Goal: Task Accomplishment & Management: Manage account settings

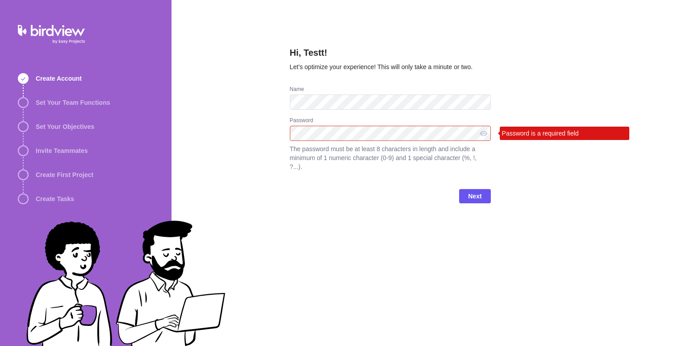
click at [0, 124] on div "Create Account Set Your Team Functions Set Your Objectives Invite Teammates Cre…" at bounding box center [85, 173] width 171 height 346
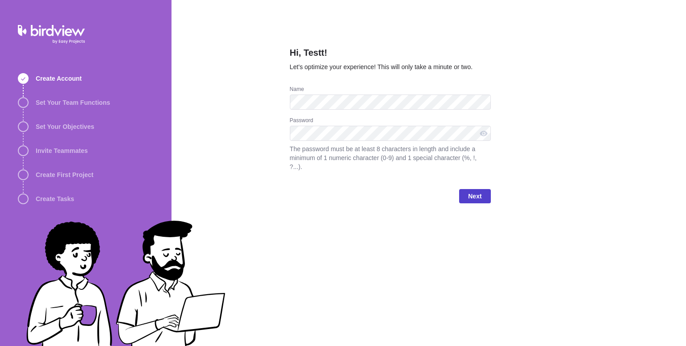
click at [482, 190] on span "Next" at bounding box center [474, 196] width 31 height 14
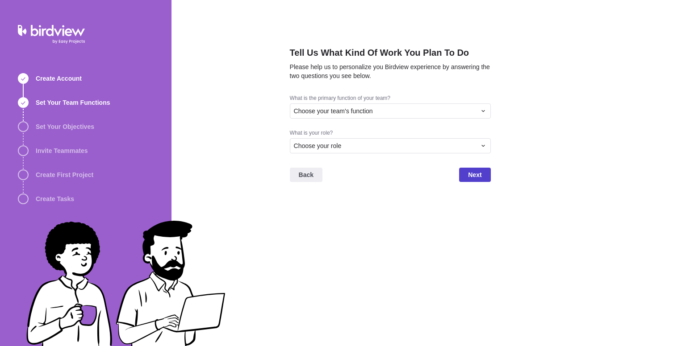
click at [479, 170] on span "Next" at bounding box center [474, 175] width 13 height 11
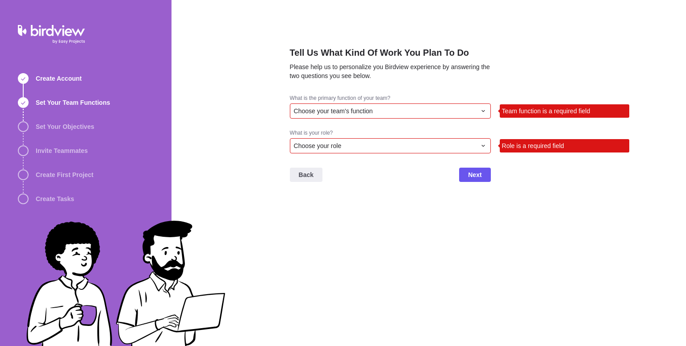
click at [466, 151] on div "Choose your role" at bounding box center [390, 145] width 201 height 15
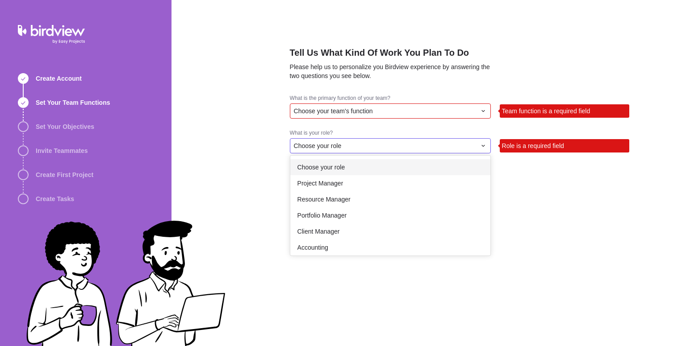
click at [462, 171] on div "Choose your role" at bounding box center [390, 167] width 200 height 16
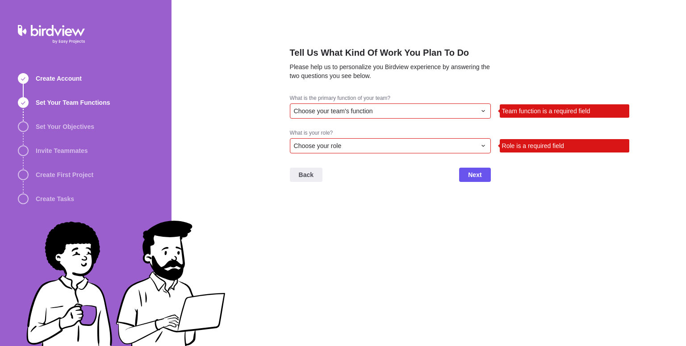
click at [446, 113] on div "Choose your team's function" at bounding box center [385, 111] width 182 height 9
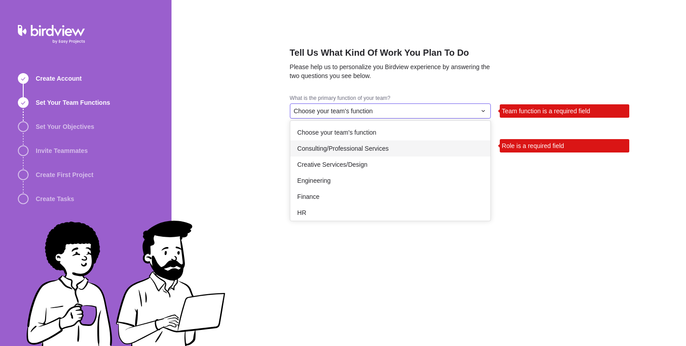
click at [437, 150] on div "Consulting/Professional Services" at bounding box center [390, 149] width 200 height 16
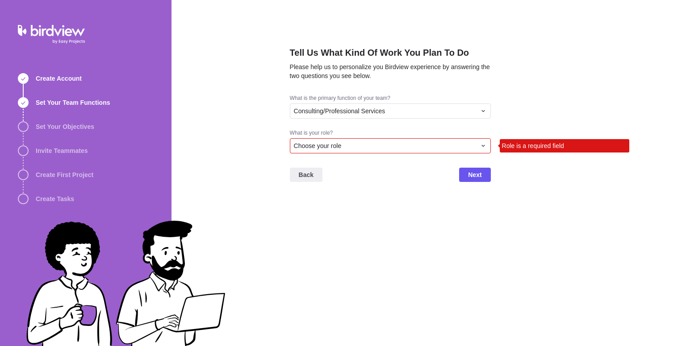
click at [482, 182] on div "Back Next" at bounding box center [390, 179] width 201 height 36
click at [478, 177] on span "Next" at bounding box center [474, 175] width 13 height 11
click at [443, 150] on div "Choose your role" at bounding box center [385, 145] width 182 height 9
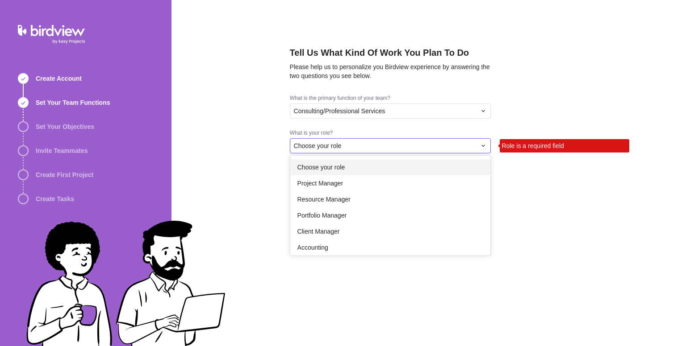
click at [424, 172] on div "Choose your role" at bounding box center [390, 167] width 200 height 16
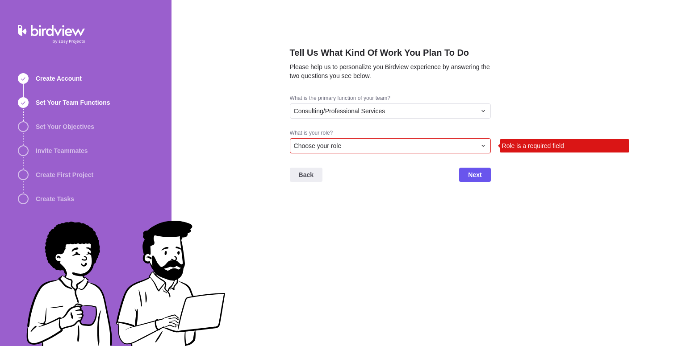
click at [419, 141] on div "Choose your role" at bounding box center [390, 145] width 201 height 15
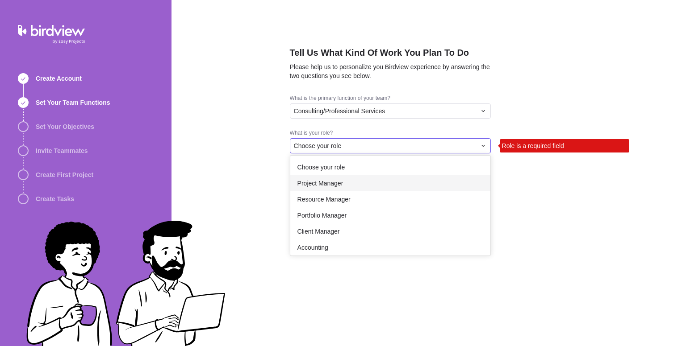
click at [406, 190] on div "Project Manager" at bounding box center [390, 183] width 200 height 16
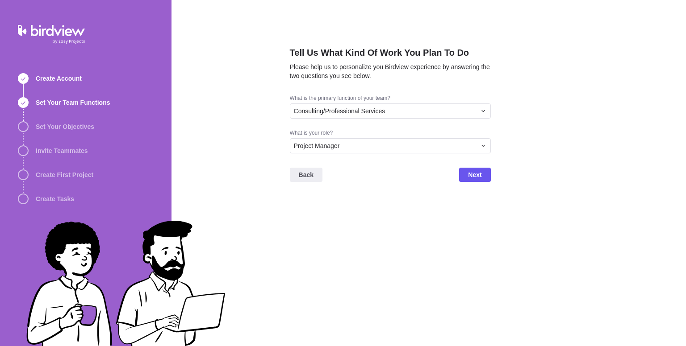
click at [484, 183] on div "Back Next" at bounding box center [390, 179] width 201 height 36
click at [482, 179] on span "Next" at bounding box center [474, 175] width 31 height 14
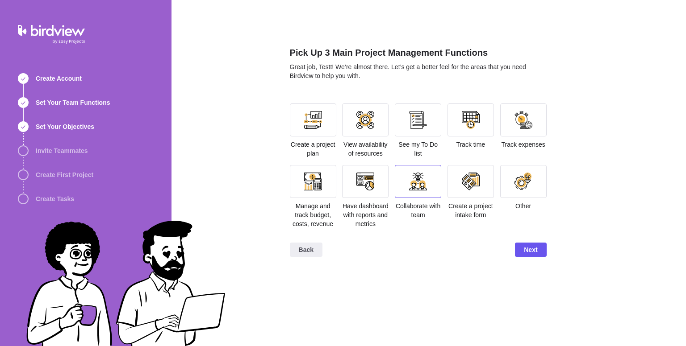
click at [416, 184] on div at bounding box center [418, 182] width 18 height 18
click at [540, 255] on span "Next" at bounding box center [530, 250] width 31 height 14
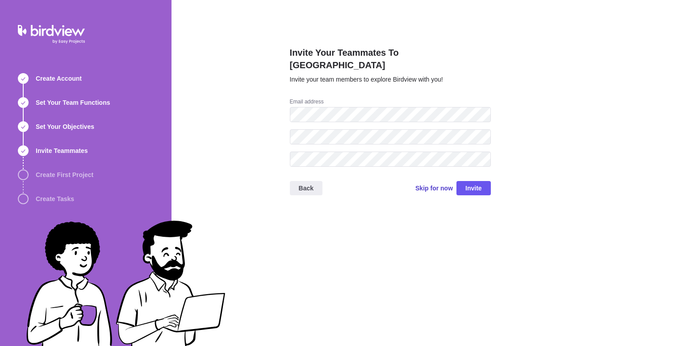
click at [428, 184] on span "Skip for now" at bounding box center [433, 188] width 37 height 9
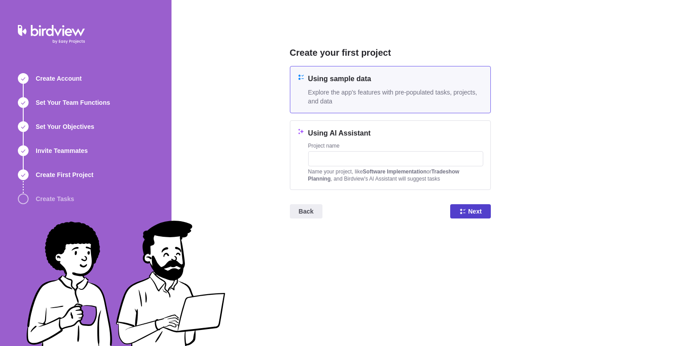
click at [466, 210] on span "Next" at bounding box center [470, 211] width 40 height 14
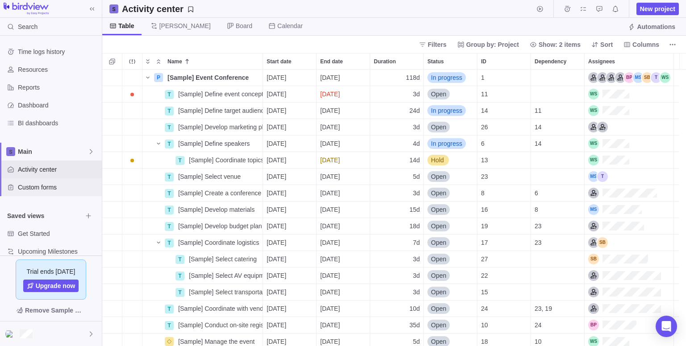
scroll to position [11, 0]
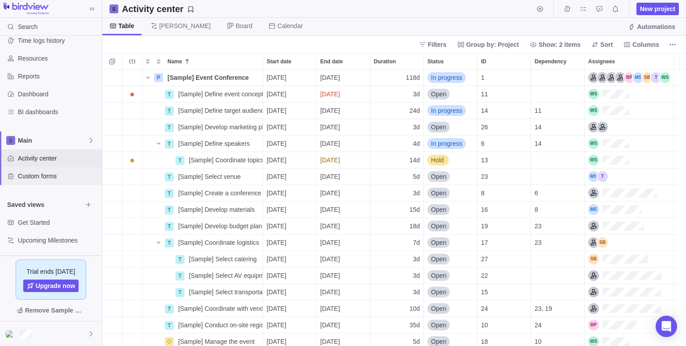
click at [59, 180] on div "Custom forms" at bounding box center [51, 176] width 102 height 18
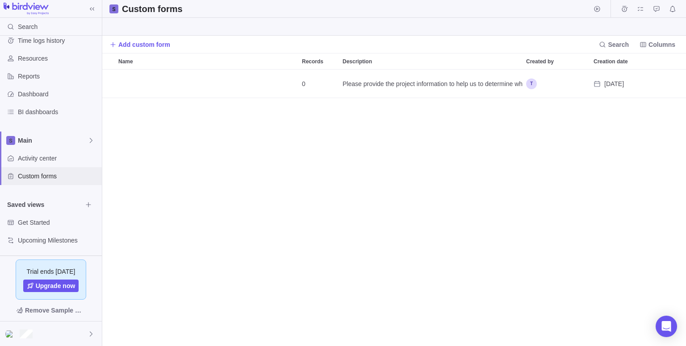
scroll to position [270, 577]
click at [67, 324] on div at bounding box center [51, 334] width 102 height 25
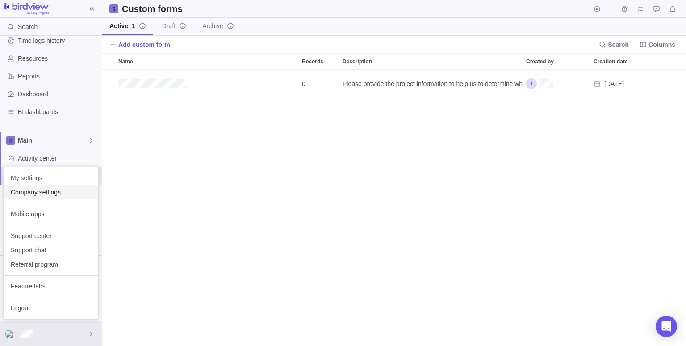
click at [52, 192] on span "Company settings" at bounding box center [51, 192] width 80 height 9
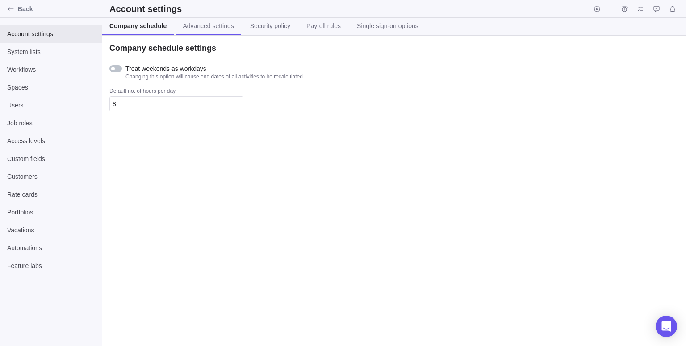
click at [213, 29] on span "Advanced settings" at bounding box center [208, 25] width 51 height 9
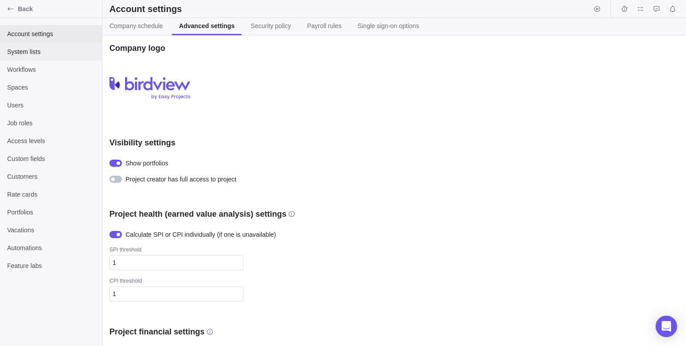
click at [66, 53] on span "System lists" at bounding box center [50, 51] width 87 height 9
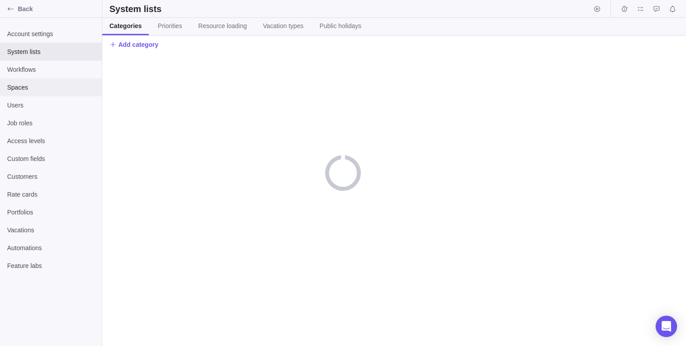
click at [64, 79] on div "Spaces" at bounding box center [51, 88] width 102 height 18
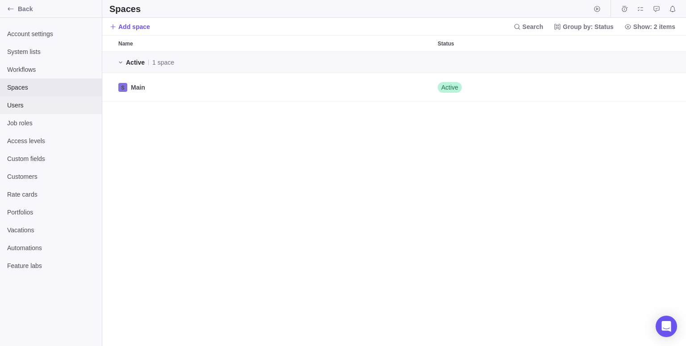
click at [61, 98] on div "Users" at bounding box center [51, 105] width 102 height 18
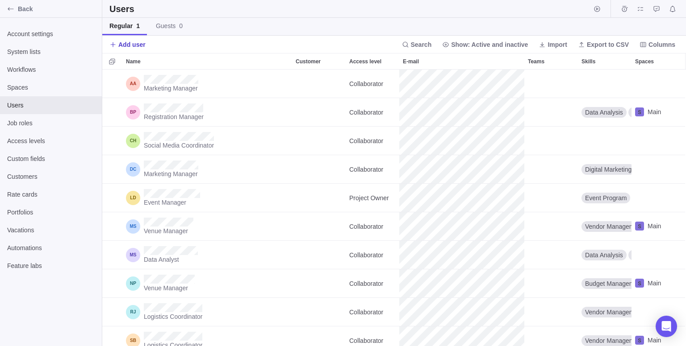
click at [138, 45] on span "Add user" at bounding box center [131, 44] width 27 height 9
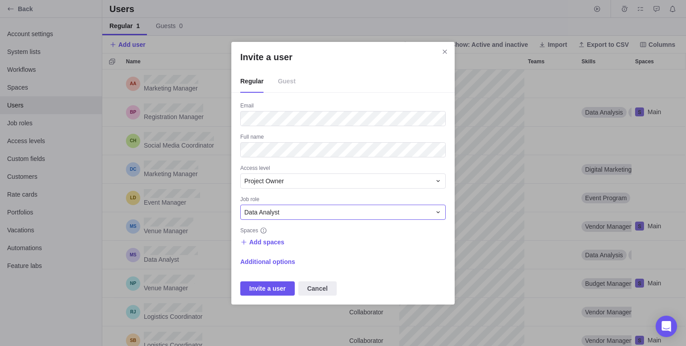
click at [355, 213] on div "Data Analyst" at bounding box center [337, 212] width 187 height 9
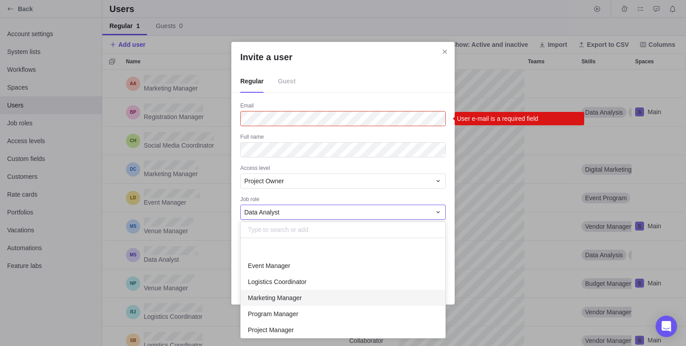
scroll to position [52, 0]
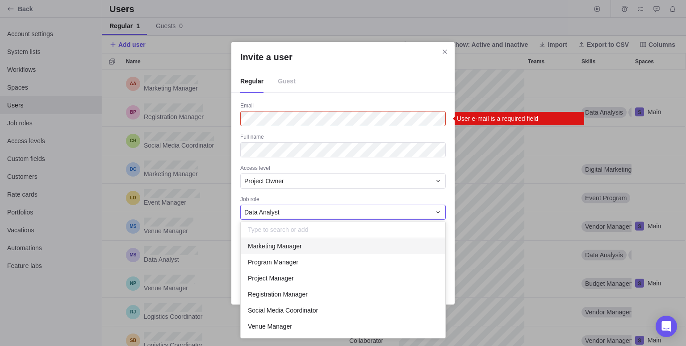
click at [403, 22] on div "Invite a user Regular Guest Email User e-mail is a required field Full name Acc…" at bounding box center [343, 173] width 686 height 346
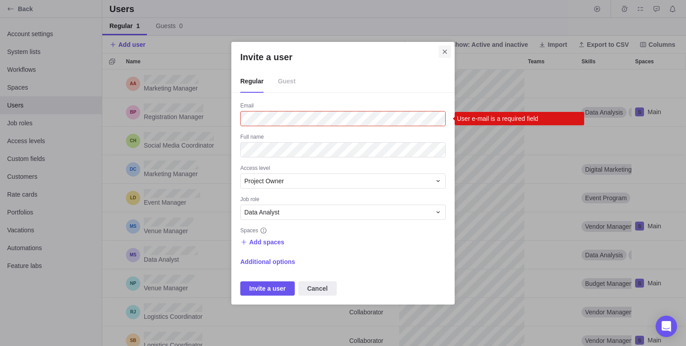
click at [439, 52] on span "Close" at bounding box center [444, 52] width 12 height 12
